Goal: Information Seeking & Learning: Learn about a topic

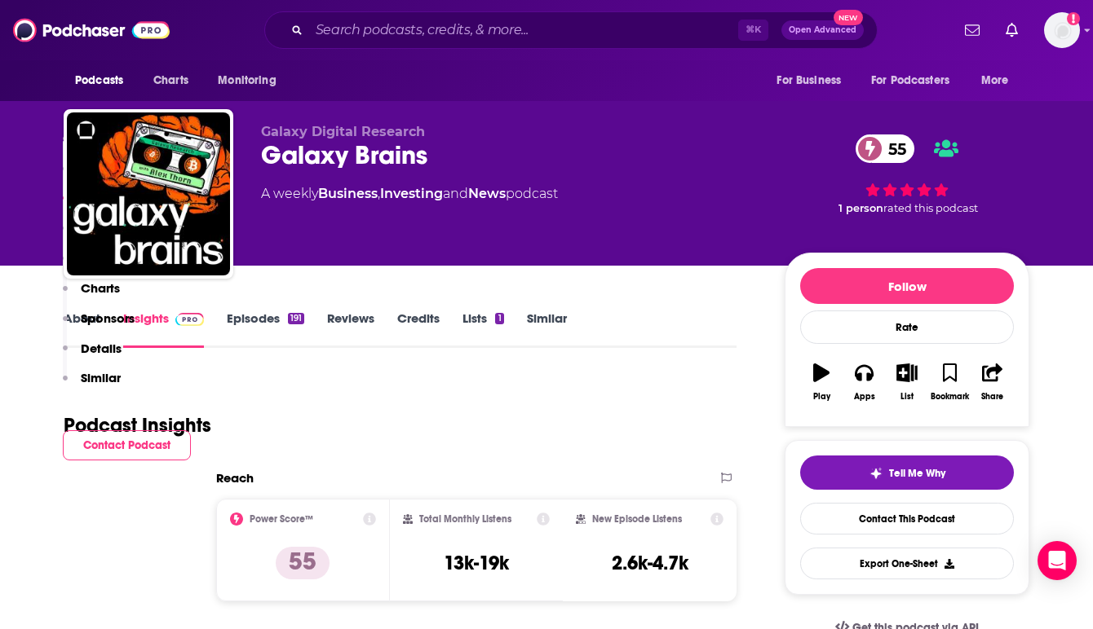
click at [108, 39] on img at bounding box center [91, 30] width 157 height 31
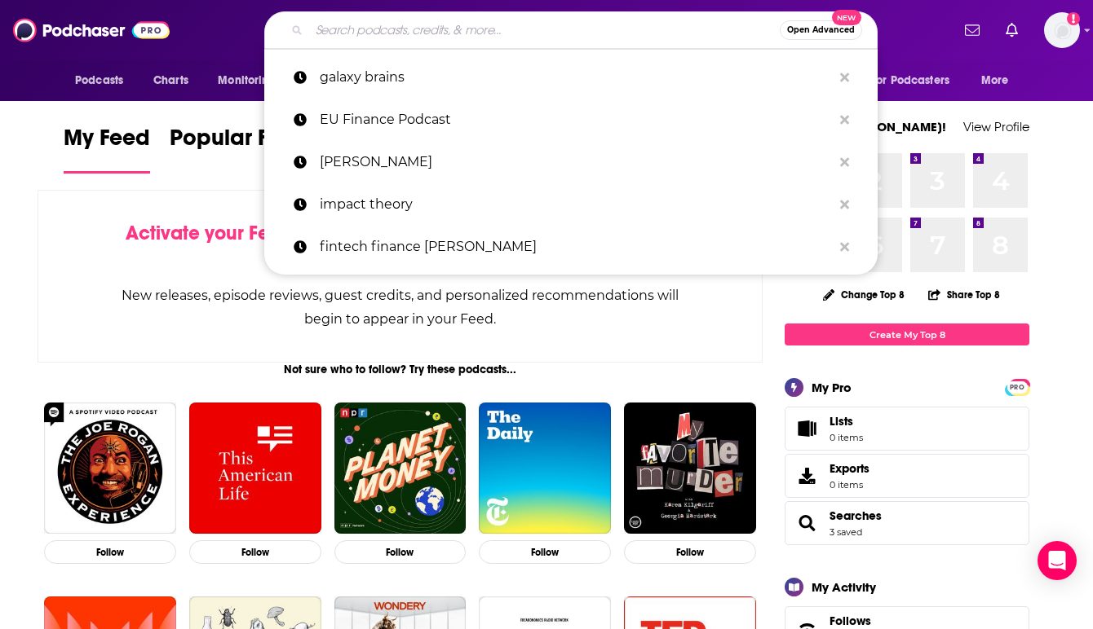
click at [398, 24] on input "Search podcasts, credits, & more..." at bounding box center [544, 30] width 470 height 26
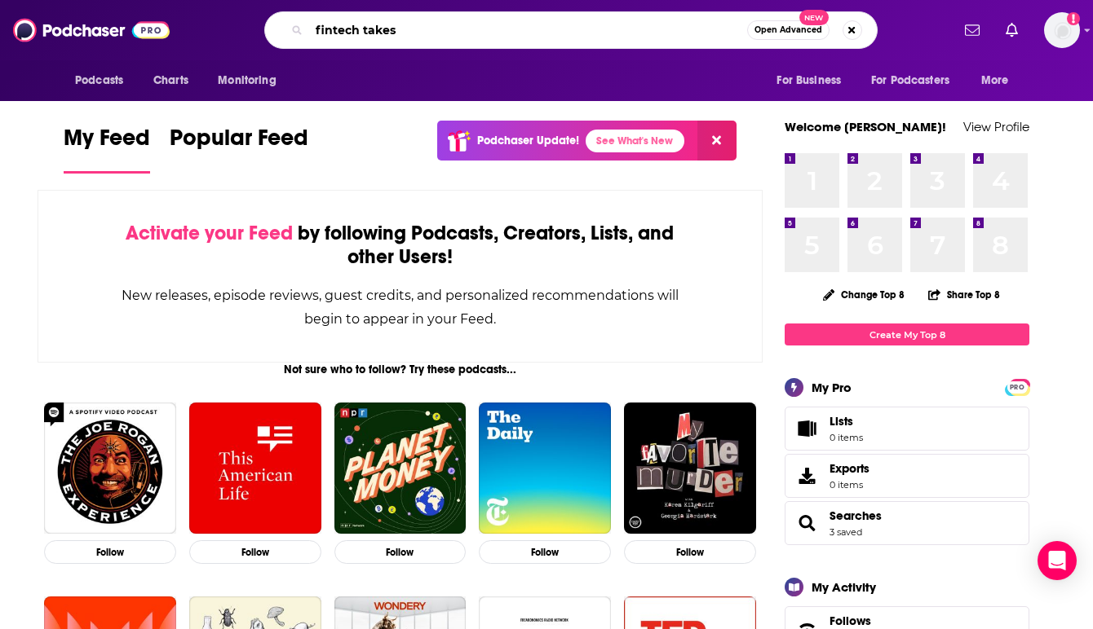
type input "fintech takes"
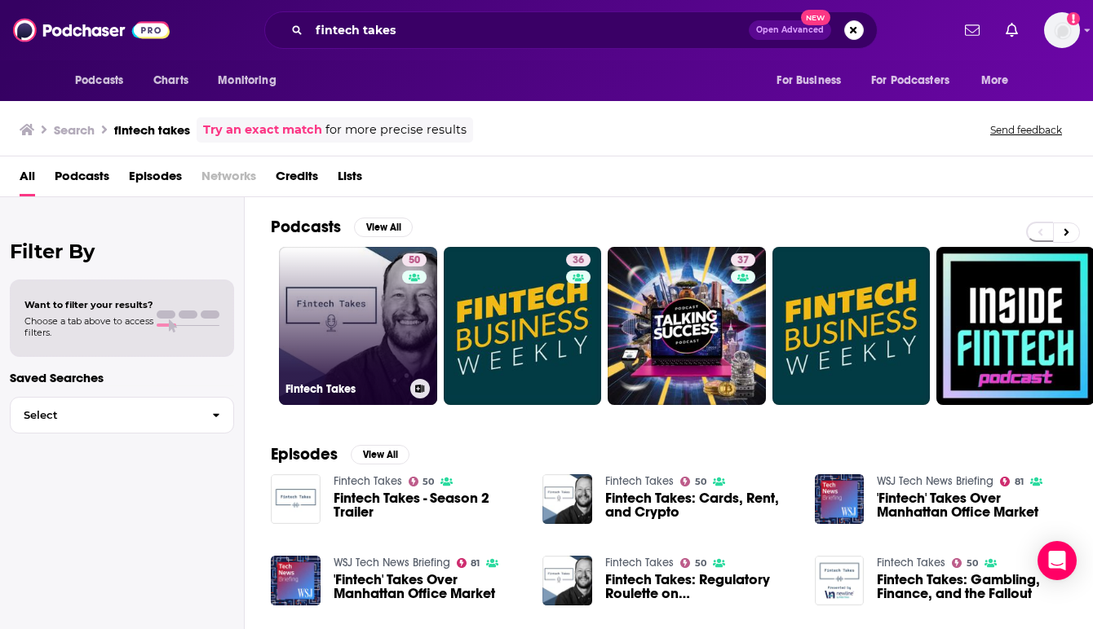
click at [346, 325] on link "50 Fintech Takes" at bounding box center [358, 326] width 158 height 158
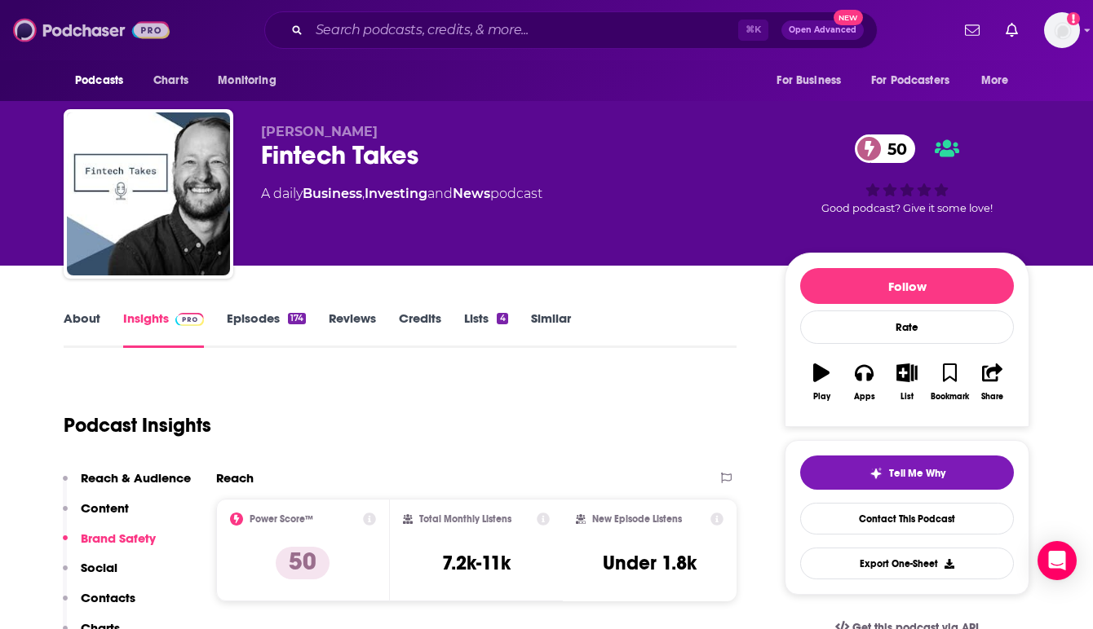
click at [108, 33] on img at bounding box center [91, 30] width 157 height 31
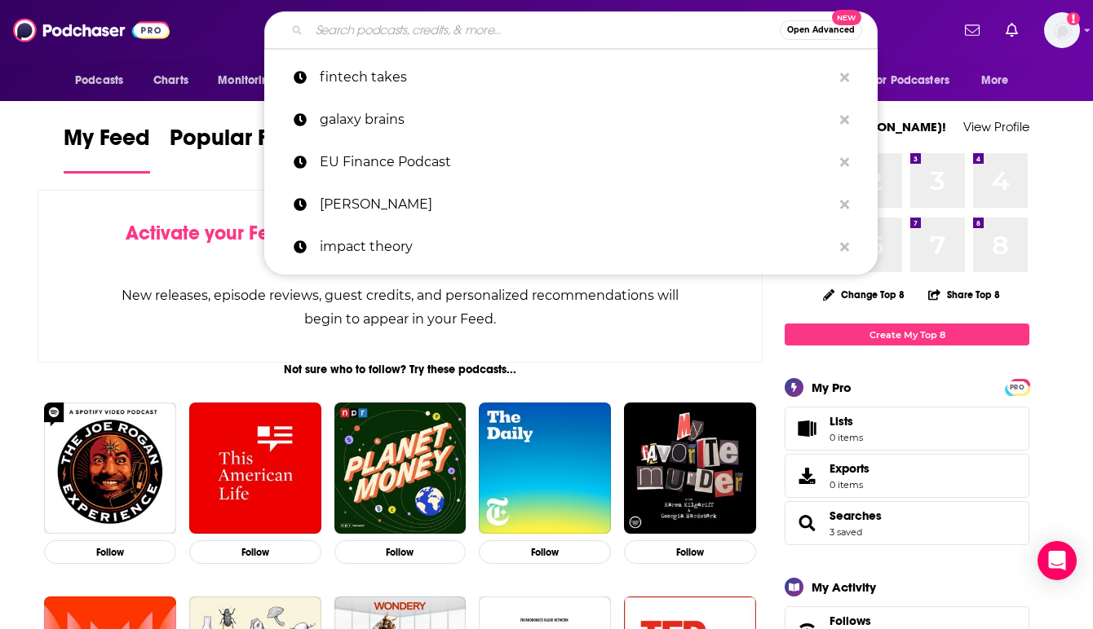
click at [382, 26] on input "Search podcasts, credits, & more..." at bounding box center [544, 30] width 470 height 26
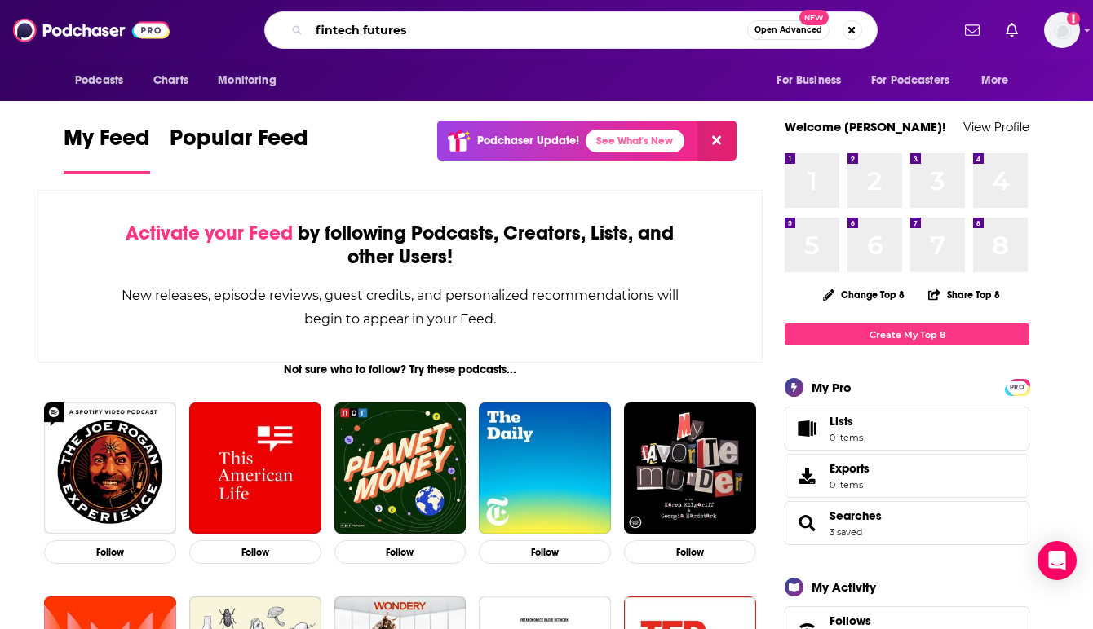
type input "fintech futures"
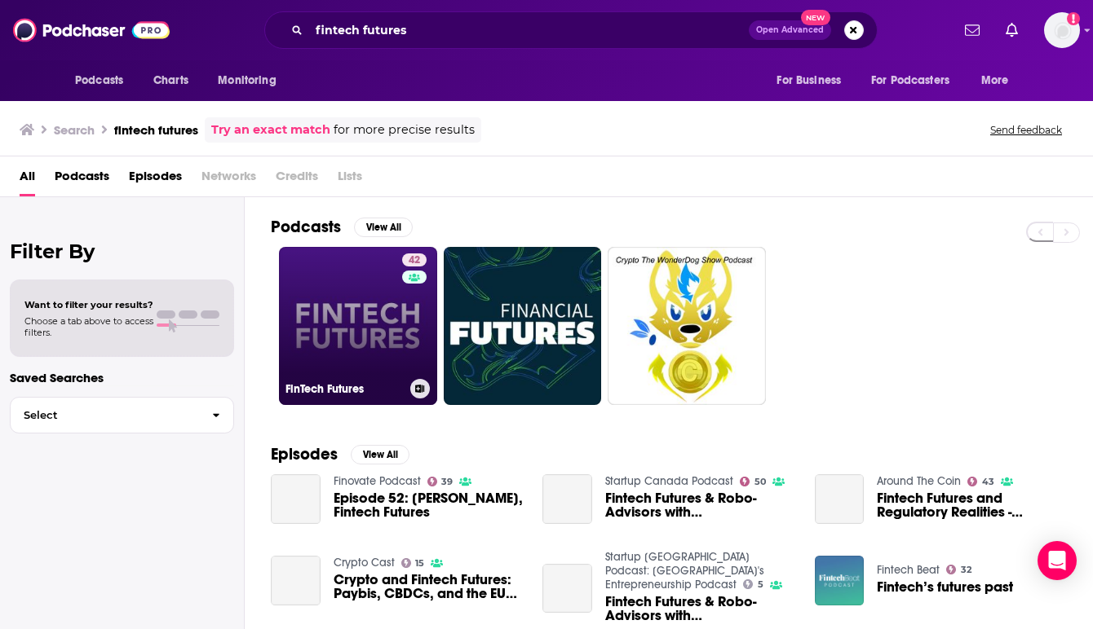
click at [350, 289] on link "42 FinTech Futures" at bounding box center [358, 326] width 158 height 158
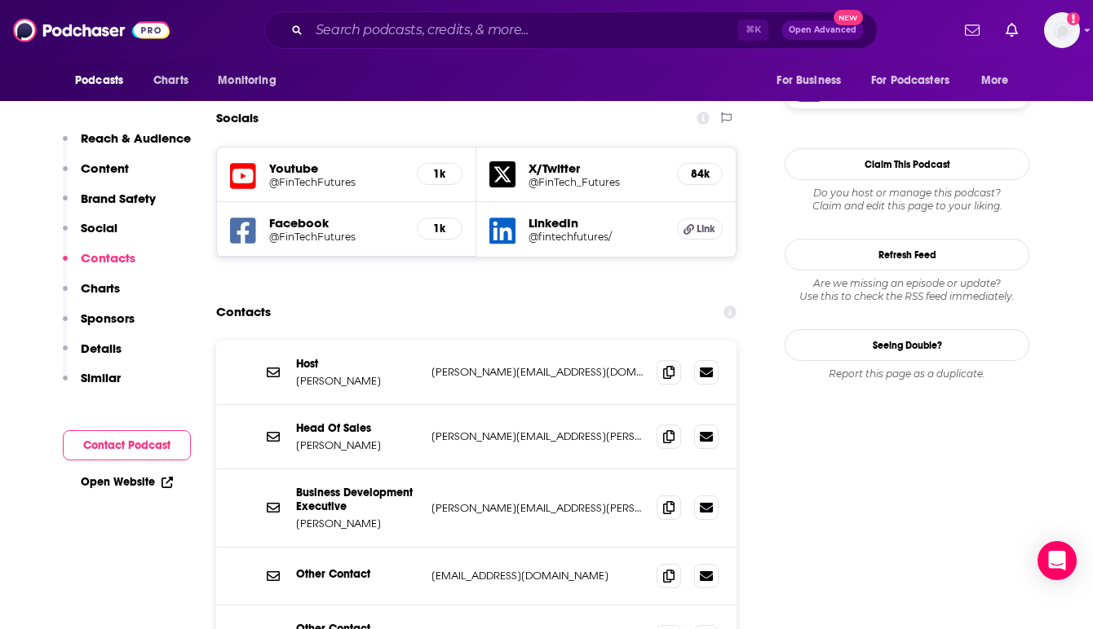
scroll to position [1565, 0]
